Goal: Information Seeking & Learning: Learn about a topic

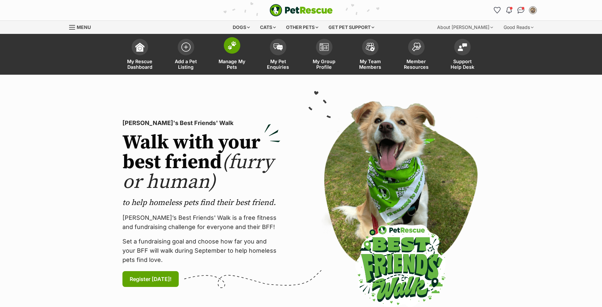
click at [233, 47] on img at bounding box center [231, 45] width 9 height 9
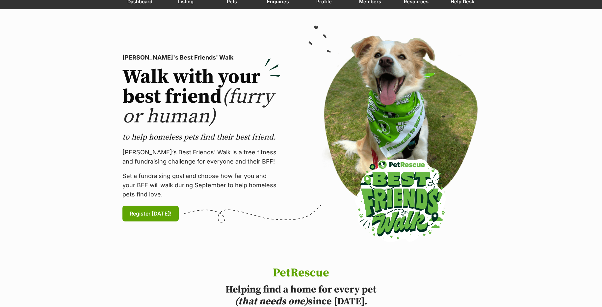
scroll to position [66, 0]
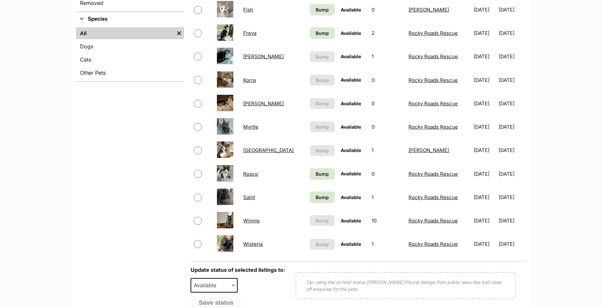
scroll to position [263, 0]
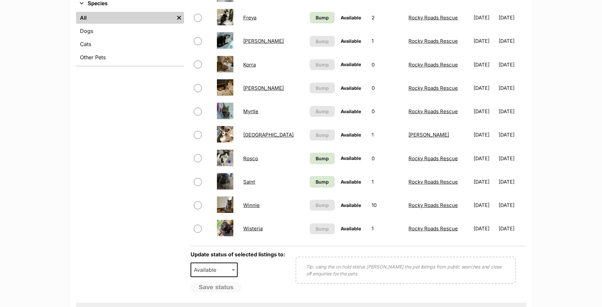
drag, startPoint x: 252, startPoint y: 179, endPoint x: 209, endPoint y: 198, distance: 47.3
click at [187, 196] on div "Refine your search Status All Available Remove filter Draft On Hold Adopted Rem…" at bounding box center [301, 102] width 450 height 402
drag, startPoint x: 259, startPoint y: 228, endPoint x: 111, endPoint y: 111, distance: 189.3
click at [110, 112] on div "Refine your search Status All Available Remove filter Draft On Hold Adopted Rem…" at bounding box center [130, 102] width 108 height 402
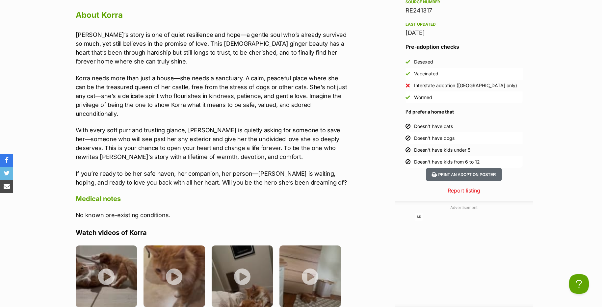
scroll to position [790, 0]
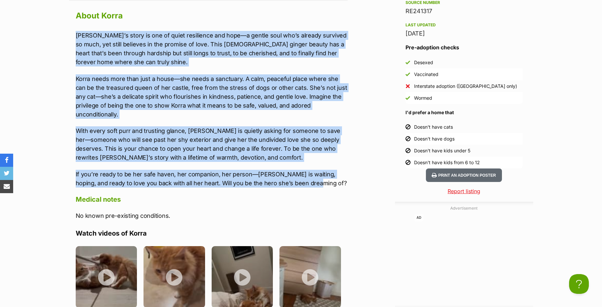
drag, startPoint x: 73, startPoint y: 32, endPoint x: 328, endPoint y: 181, distance: 296.3
click at [328, 181] on div "About Korra Korra’s story is one of quiet resilience and hope—a gentle soul who…" at bounding box center [208, 301] width 278 height 584
copy div "Korra’s story is one of quiet resilience and hope—a gentle soul who’s already s…"
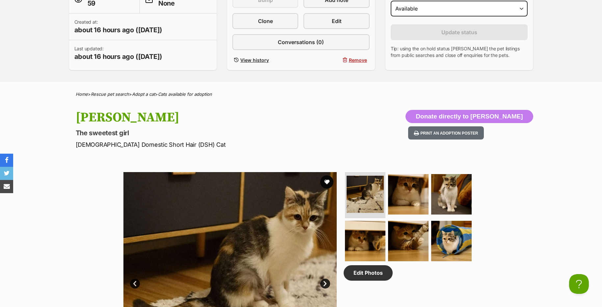
scroll to position [296, 0]
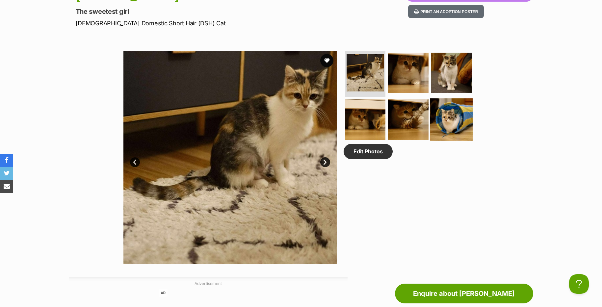
click at [448, 113] on img at bounding box center [451, 119] width 42 height 42
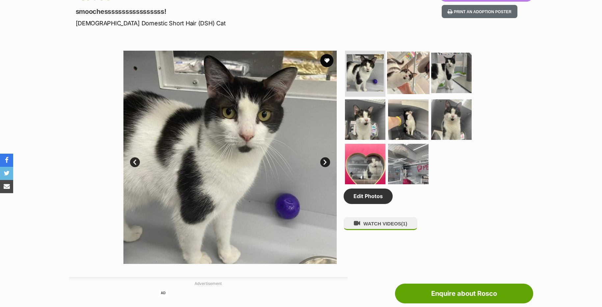
click at [404, 74] on img at bounding box center [408, 73] width 42 height 42
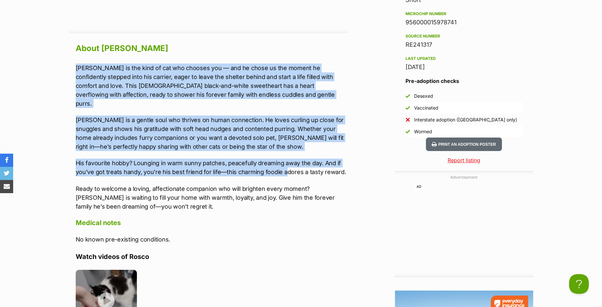
scroll to position [757, 0]
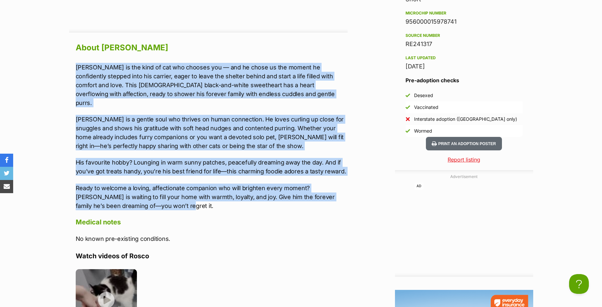
drag, startPoint x: 75, startPoint y: 131, endPoint x: 273, endPoint y: 199, distance: 210.1
copy div "Rosco is the kind of cat who chooses you — and he chose us the moment he confid…"
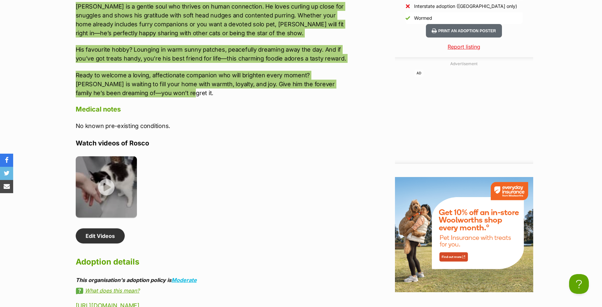
scroll to position [889, 0]
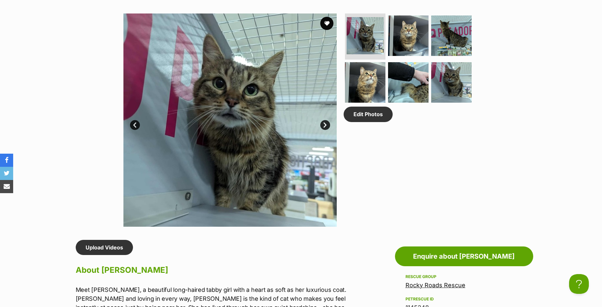
scroll to position [296, 0]
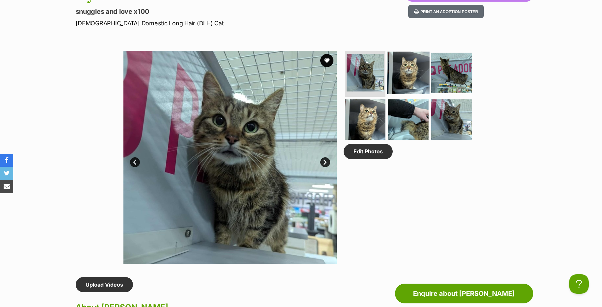
click at [411, 71] on img at bounding box center [408, 73] width 42 height 42
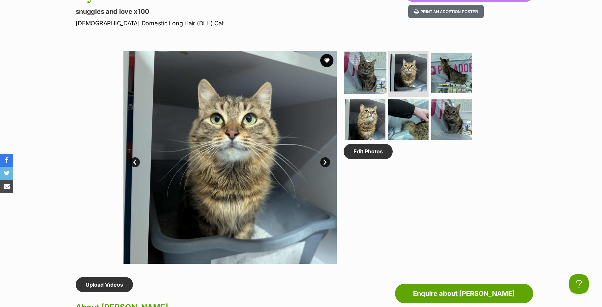
click at [376, 75] on img at bounding box center [365, 73] width 42 height 42
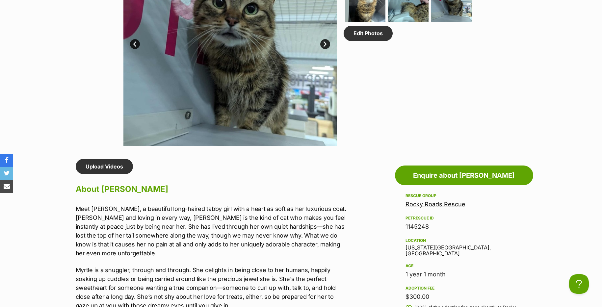
scroll to position [559, 0]
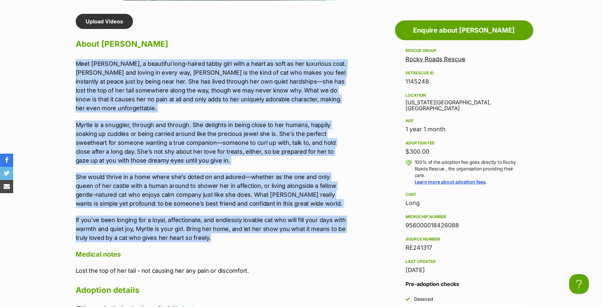
drag, startPoint x: 168, startPoint y: 102, endPoint x: 283, endPoint y: 226, distance: 168.8
click at [283, 226] on div "Upload Videos About Myrtle Meet Myrtle, a beautiful long-haired tabby girl with…" at bounding box center [208, 311] width 278 height 595
copy div "Meet Myrtle, a beautiful long-haired tabby girl with a heart as soft as her lux…"
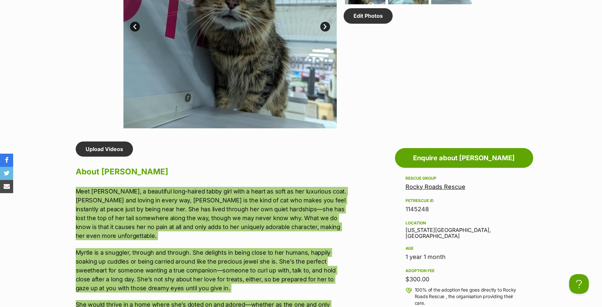
scroll to position [428, 0]
